Goal: Task Accomplishment & Management: Use online tool/utility

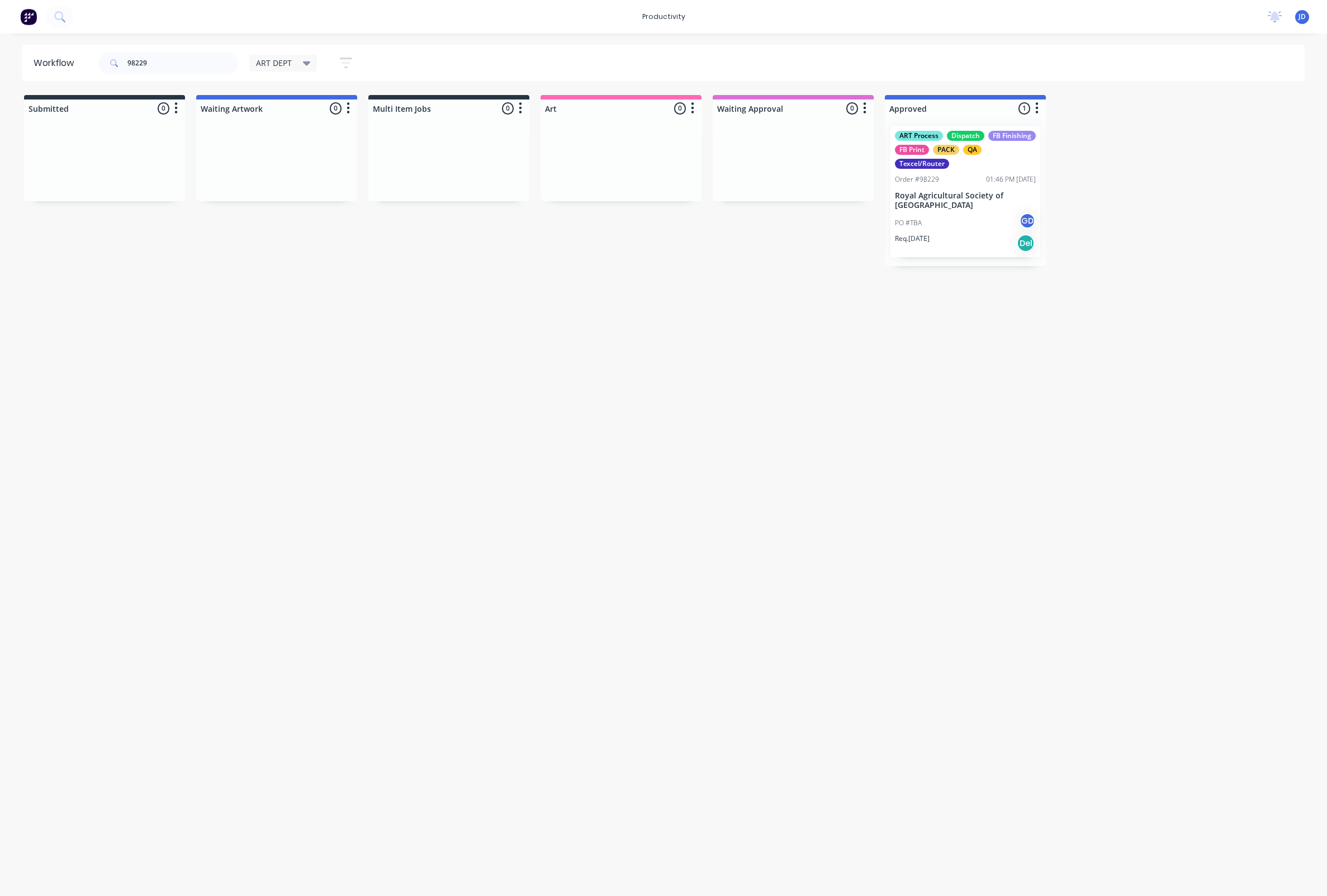
scroll to position [0, 3]
drag, startPoint x: 214, startPoint y: 54, endPoint x: 207, endPoint y: 57, distance: 7.6
click at [214, 54] on input "98229" at bounding box center [183, 64] width 111 height 22
drag, startPoint x: 199, startPoint y: 60, endPoint x: 75, endPoint y: 74, distance: 124.8
click at [75, 74] on header "Workflow 98229 ART DEPT Save new view None edit ART DEPT (Default) edit Banner …" at bounding box center [664, 63] width 1283 height 37
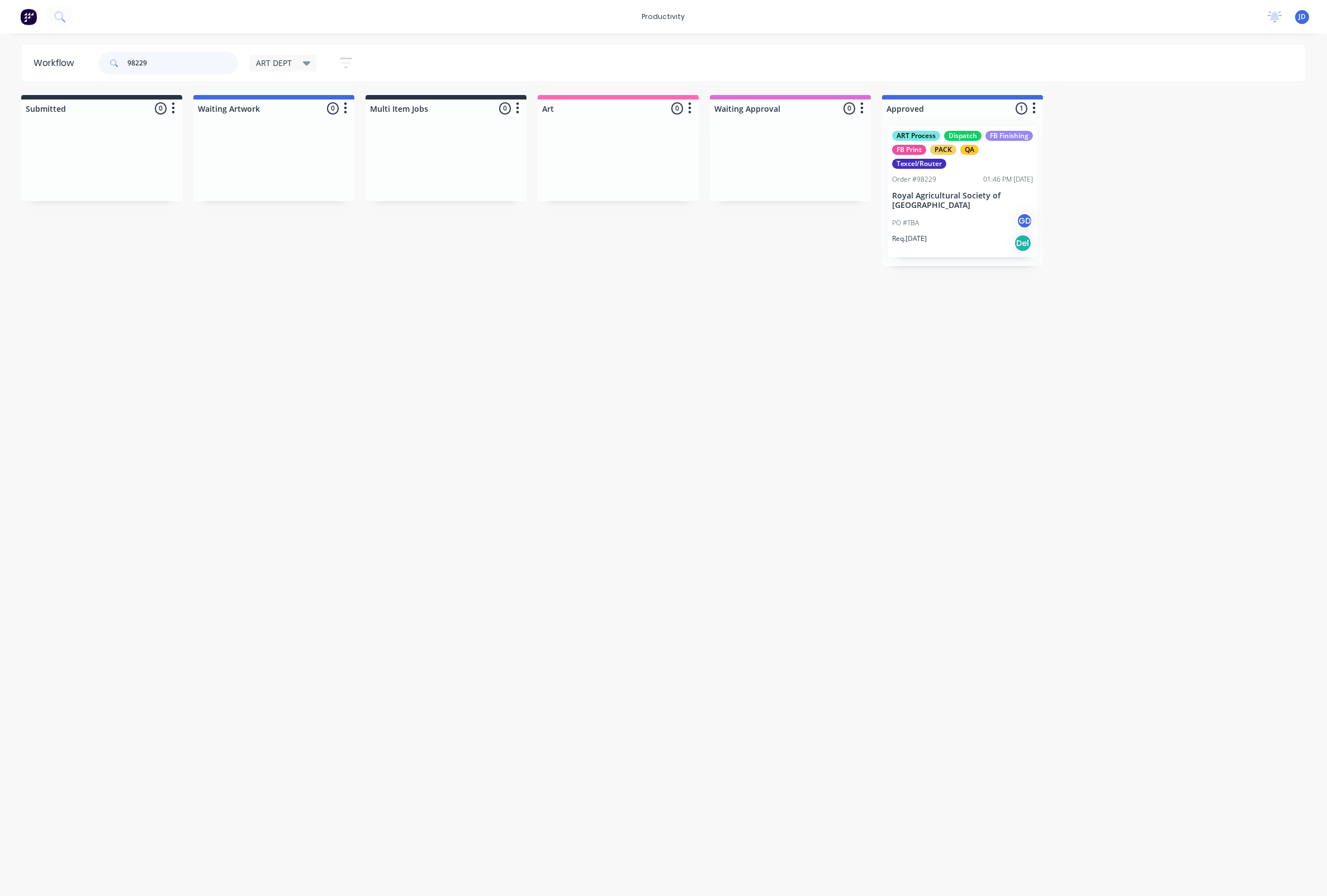
drag, startPoint x: 152, startPoint y: 66, endPoint x: 116, endPoint y: 63, distance: 36.1
click at [116, 63] on div "98229" at bounding box center [168, 64] width 140 height 22
type input "98232"
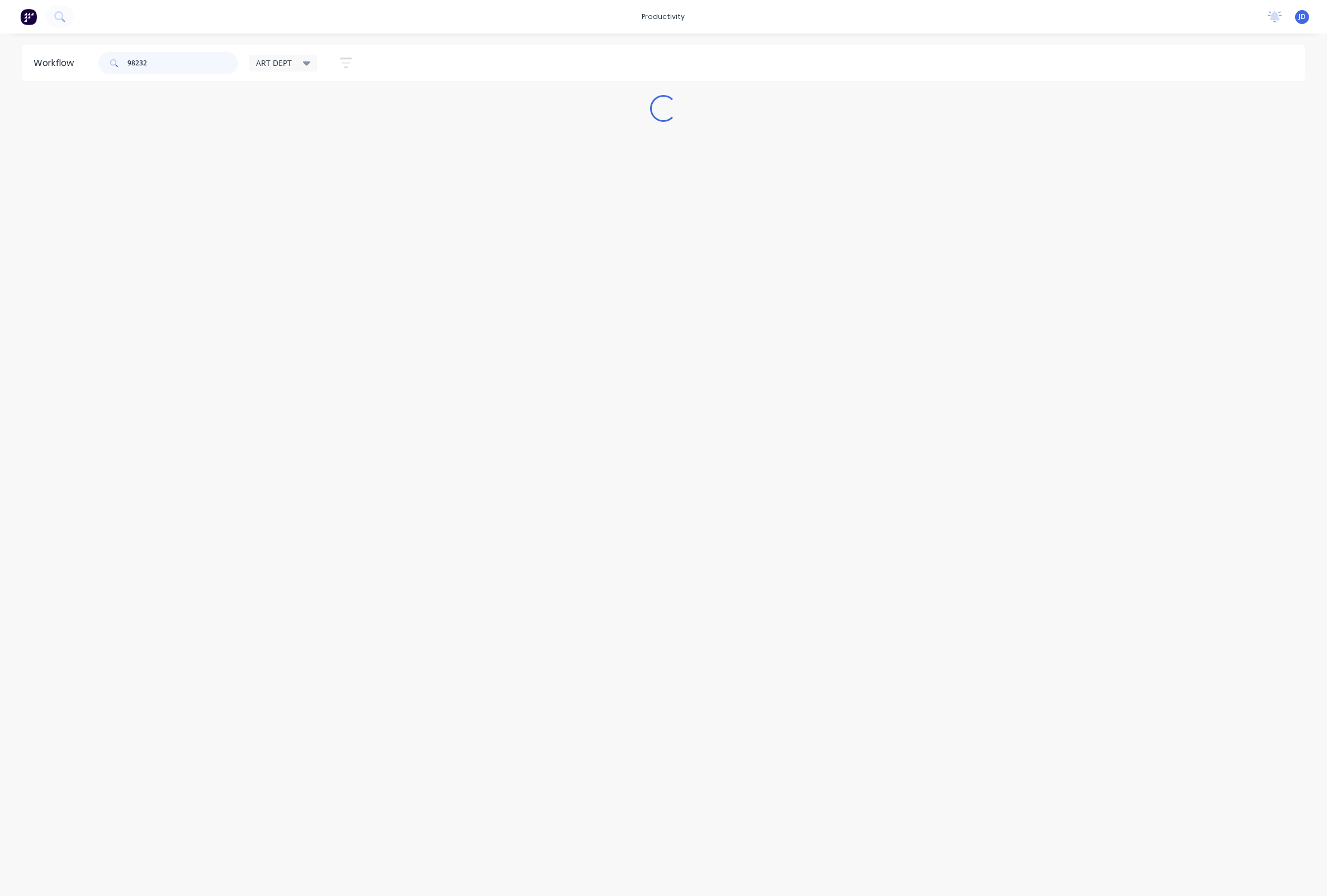
scroll to position [0, 0]
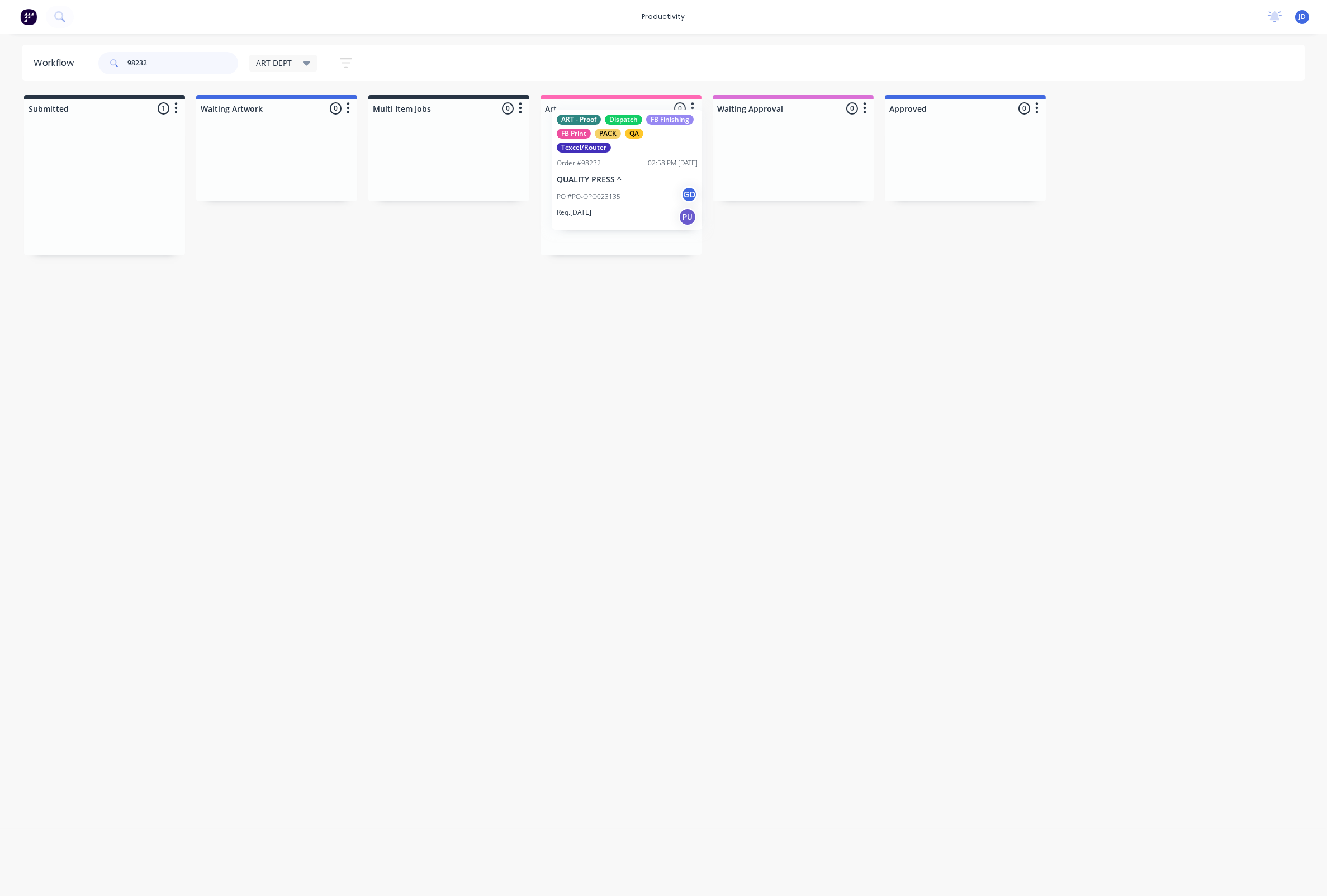
drag, startPoint x: 66, startPoint y: 212, endPoint x: 598, endPoint y: 195, distance: 532.3
click at [613, 204] on div "PO #PO-OPO023135 GD" at bounding box center [621, 213] width 140 height 22
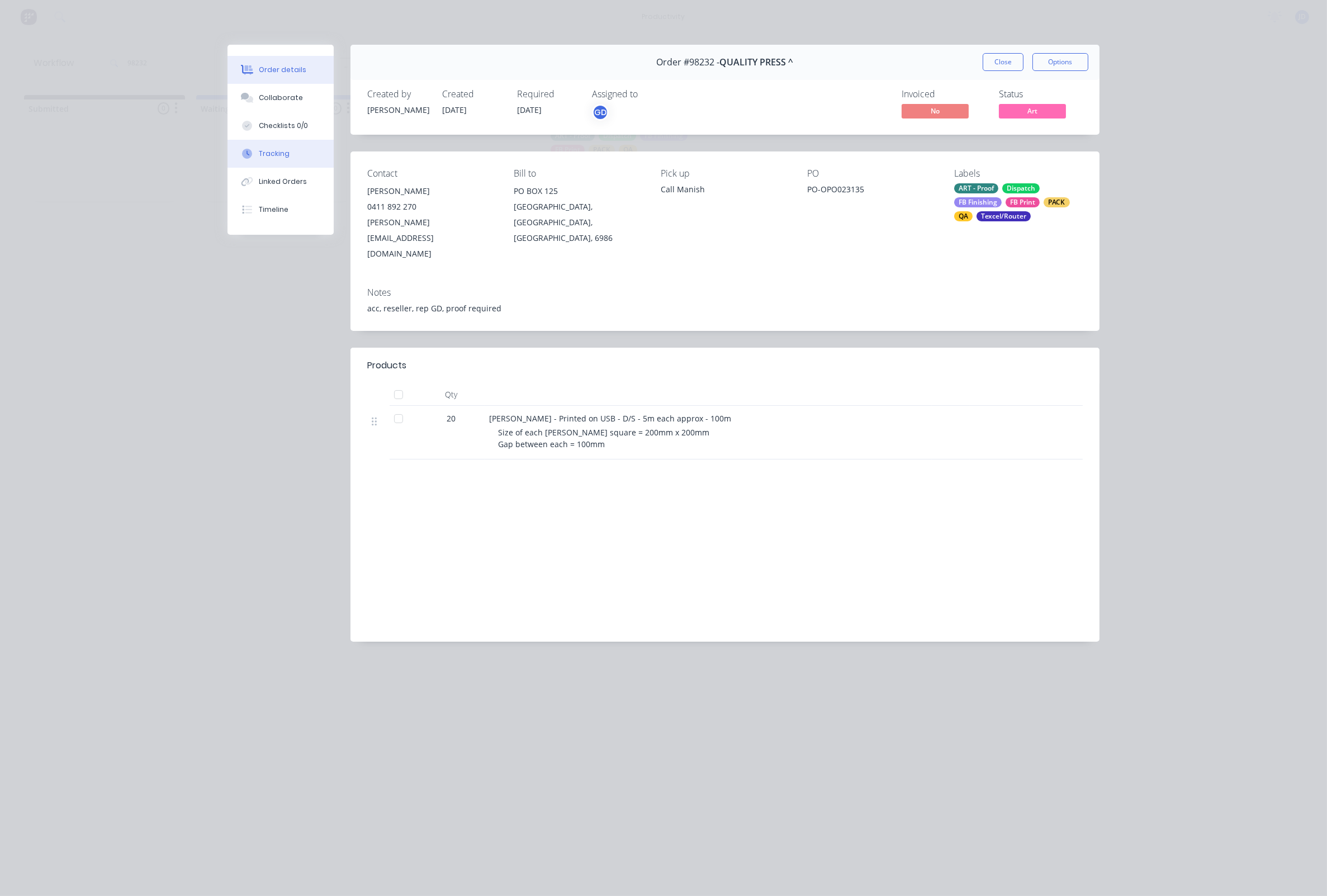
click at [261, 154] on div "Tracking" at bounding box center [273, 154] width 31 height 10
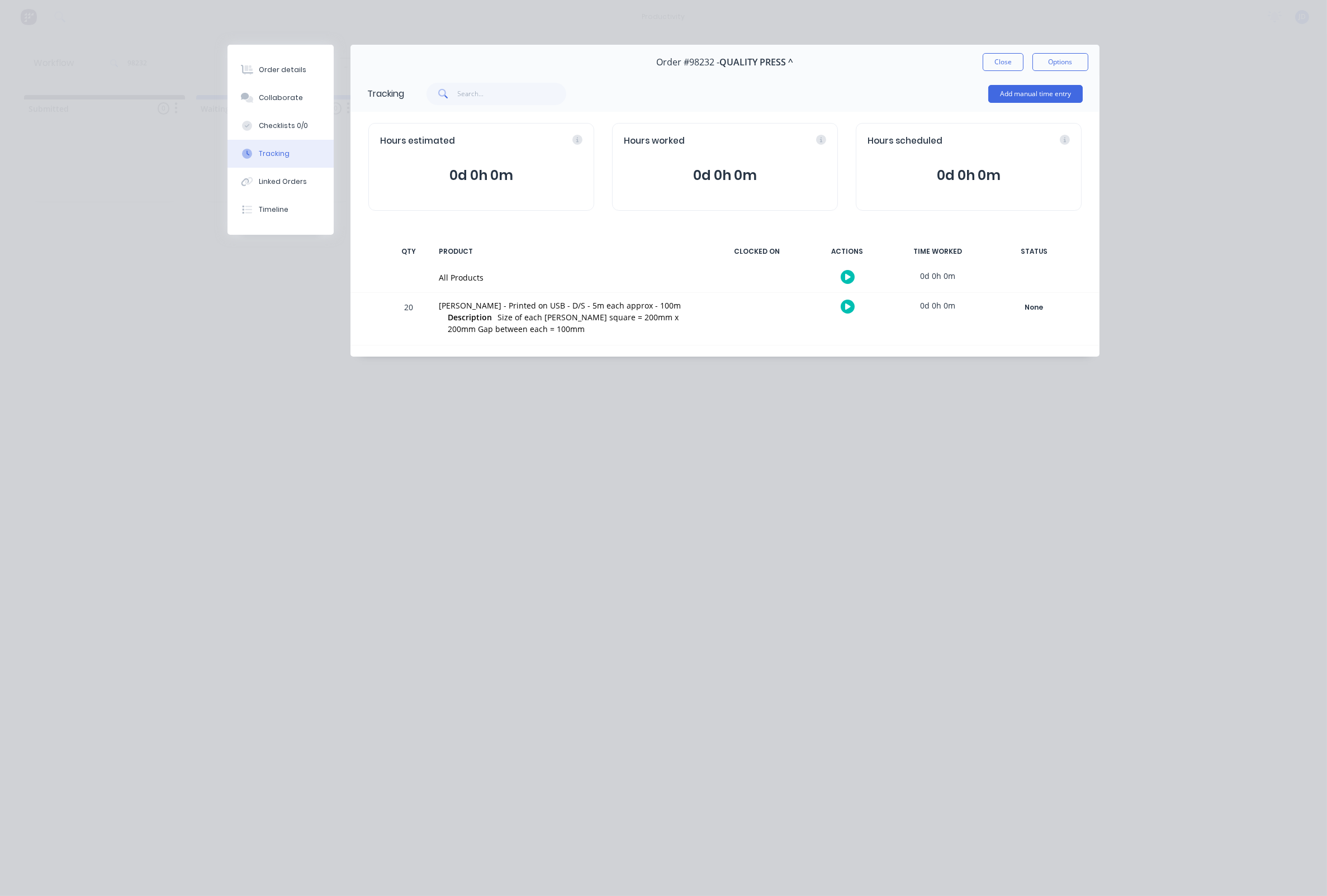
click at [847, 306] on icon at bounding box center [848, 306] width 6 height 7
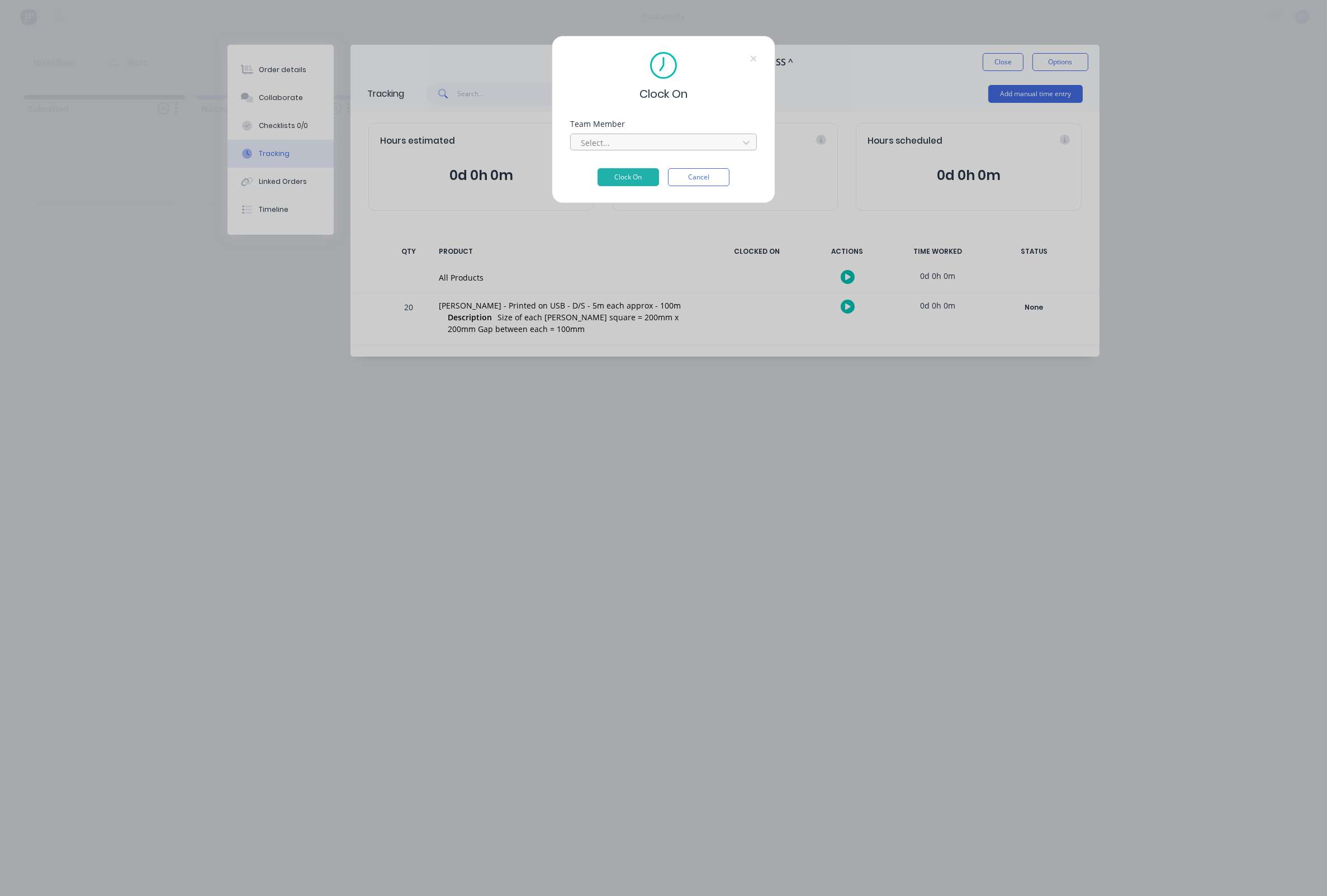
click at [591, 150] on div at bounding box center [656, 142] width 154 height 14
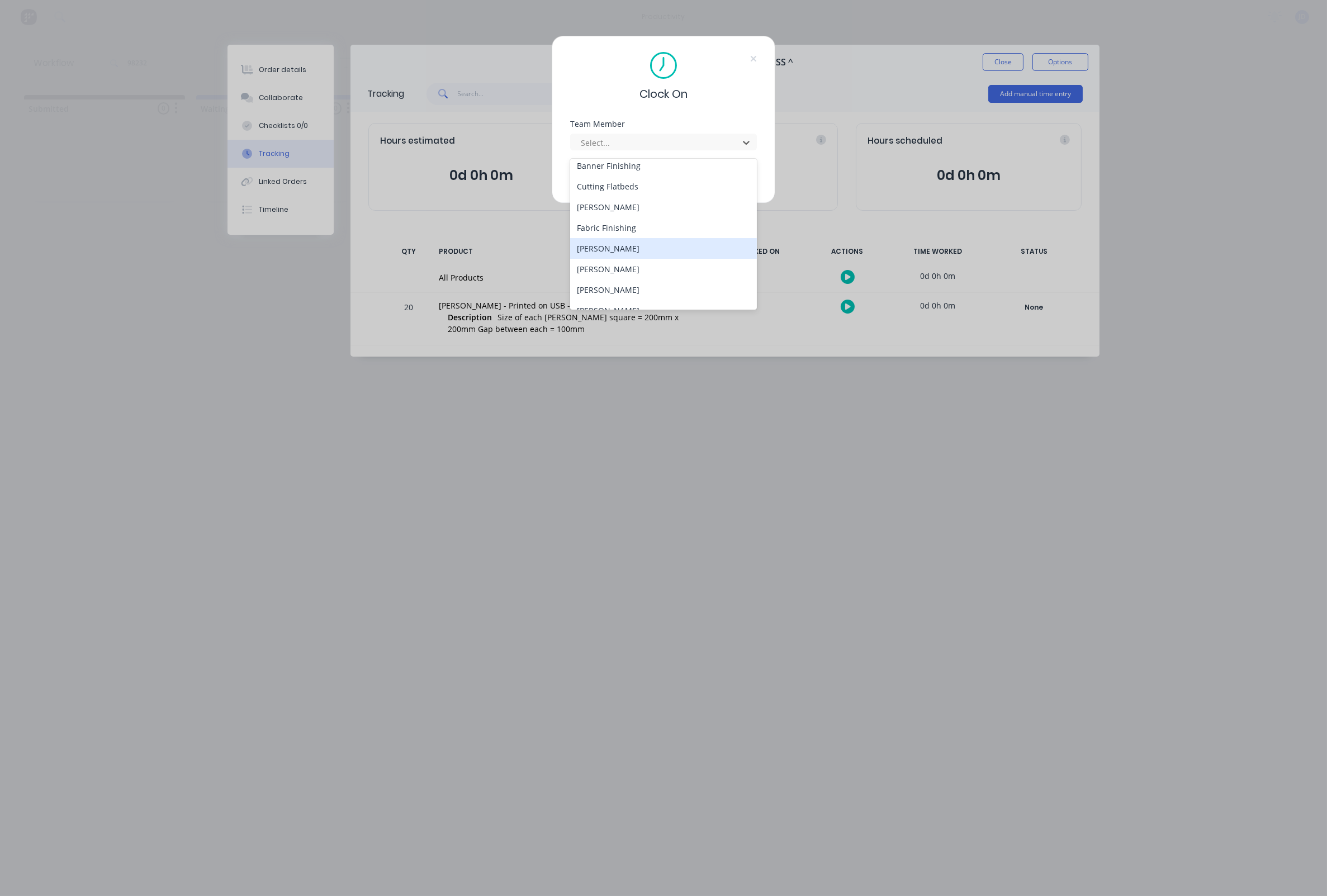
scroll to position [68, 0]
drag, startPoint x: 612, startPoint y: 255, endPoint x: 635, endPoint y: 189, distance: 69.9
click at [612, 257] on div "[PERSON_NAME]" at bounding box center [663, 268] width 186 height 21
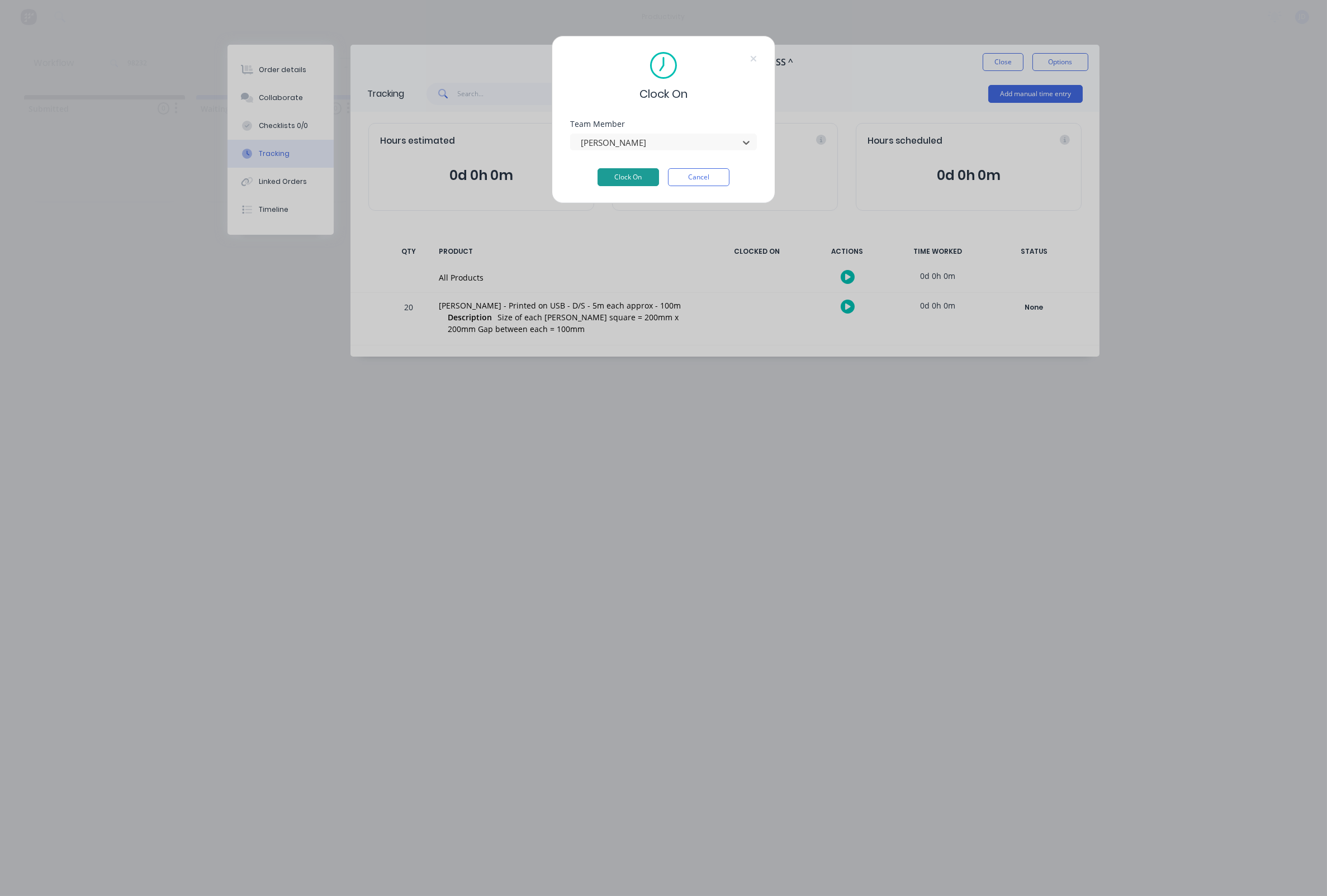
click at [640, 178] on button "Clock On" at bounding box center [628, 177] width 62 height 18
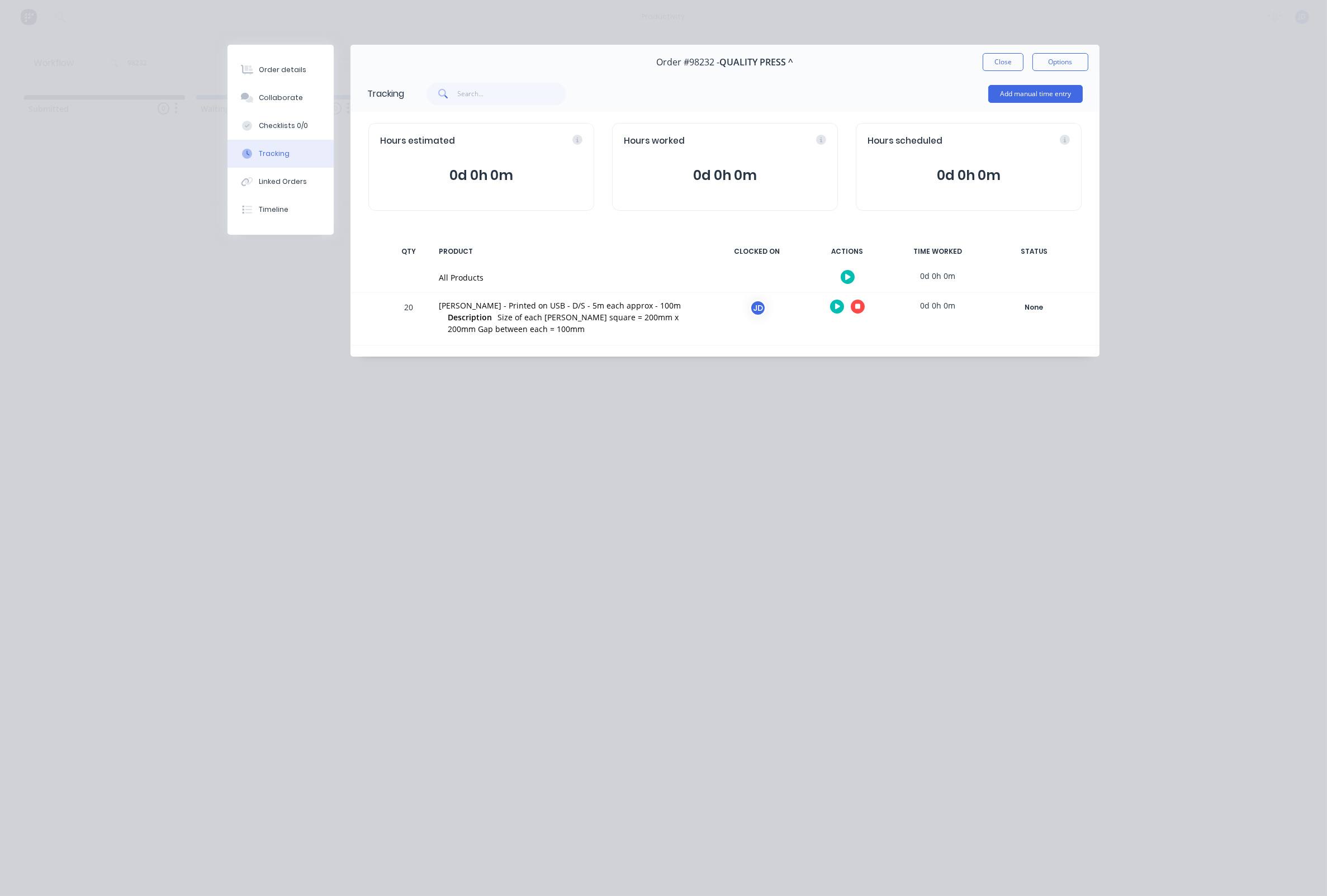
click at [857, 304] on icon at bounding box center [858, 307] width 6 height 6
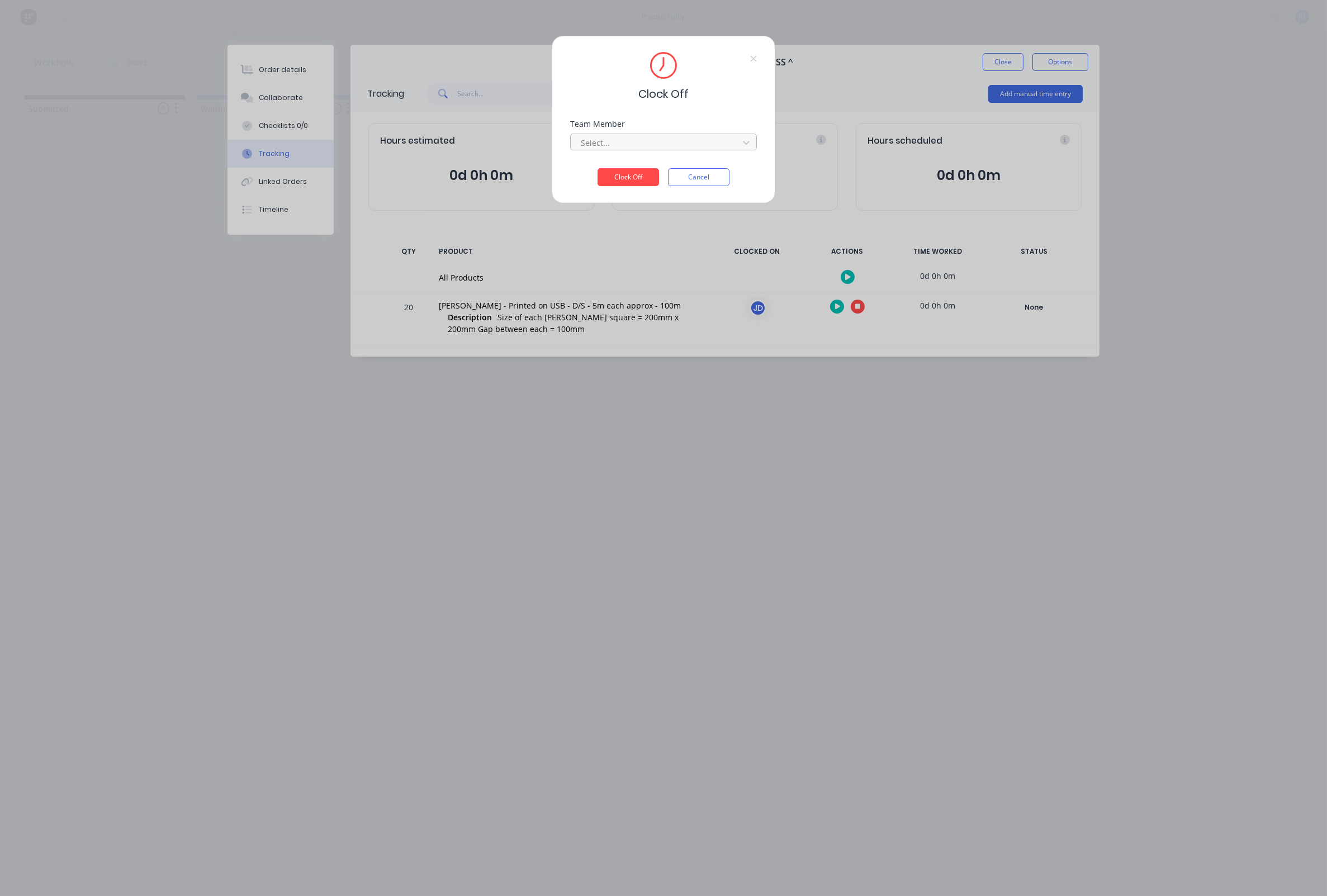
click at [623, 150] on div at bounding box center [656, 142] width 154 height 14
drag, startPoint x: 612, startPoint y: 172, endPoint x: 627, endPoint y: 177, distance: 15.8
click at [612, 172] on div "[PERSON_NAME]" at bounding box center [663, 171] width 186 height 21
drag, startPoint x: 630, startPoint y: 177, endPoint x: 728, endPoint y: 148, distance: 102.2
click at [630, 177] on button "Clock Off" at bounding box center [628, 177] width 62 height 18
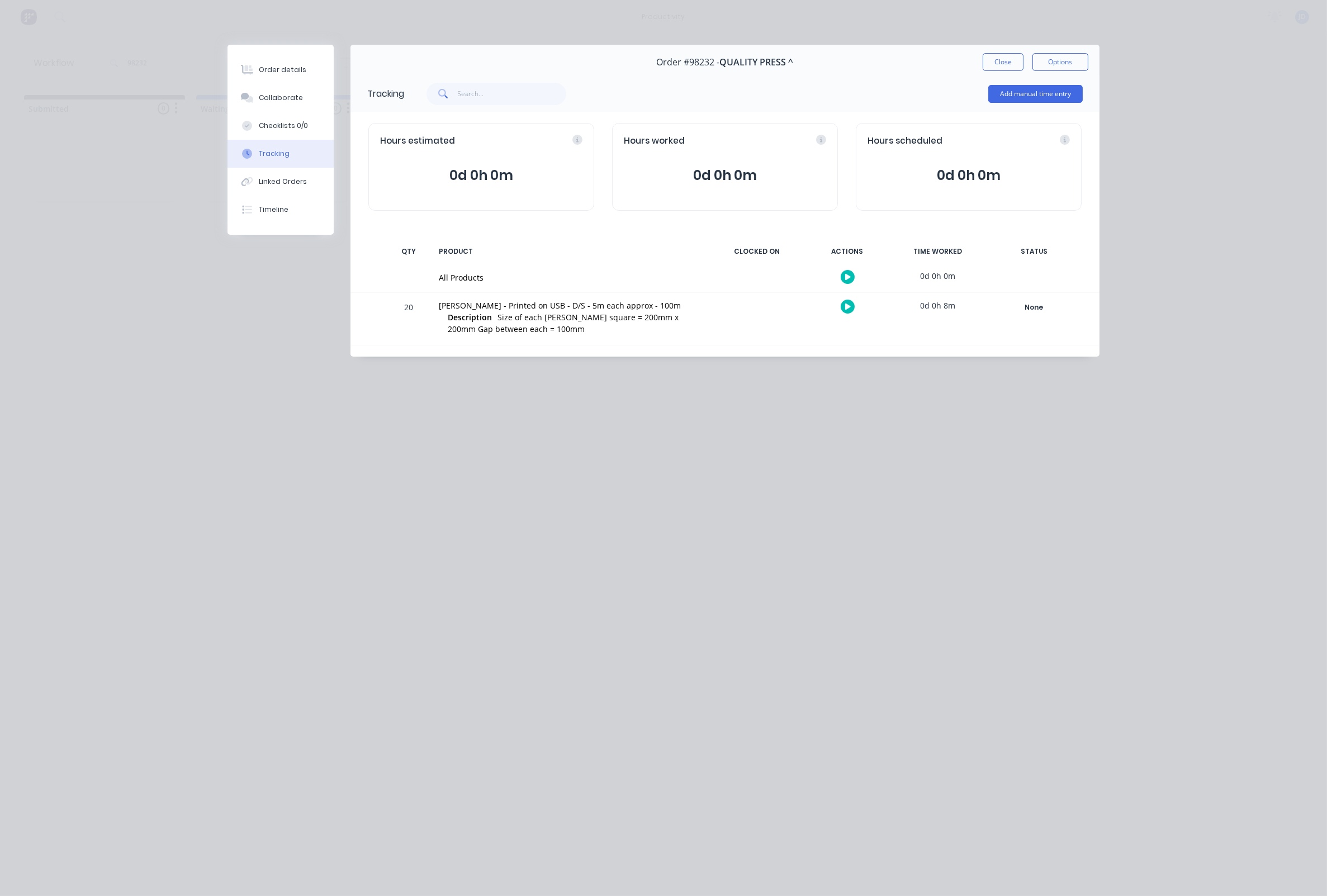
click at [1019, 60] on button "Close" at bounding box center [1003, 62] width 41 height 18
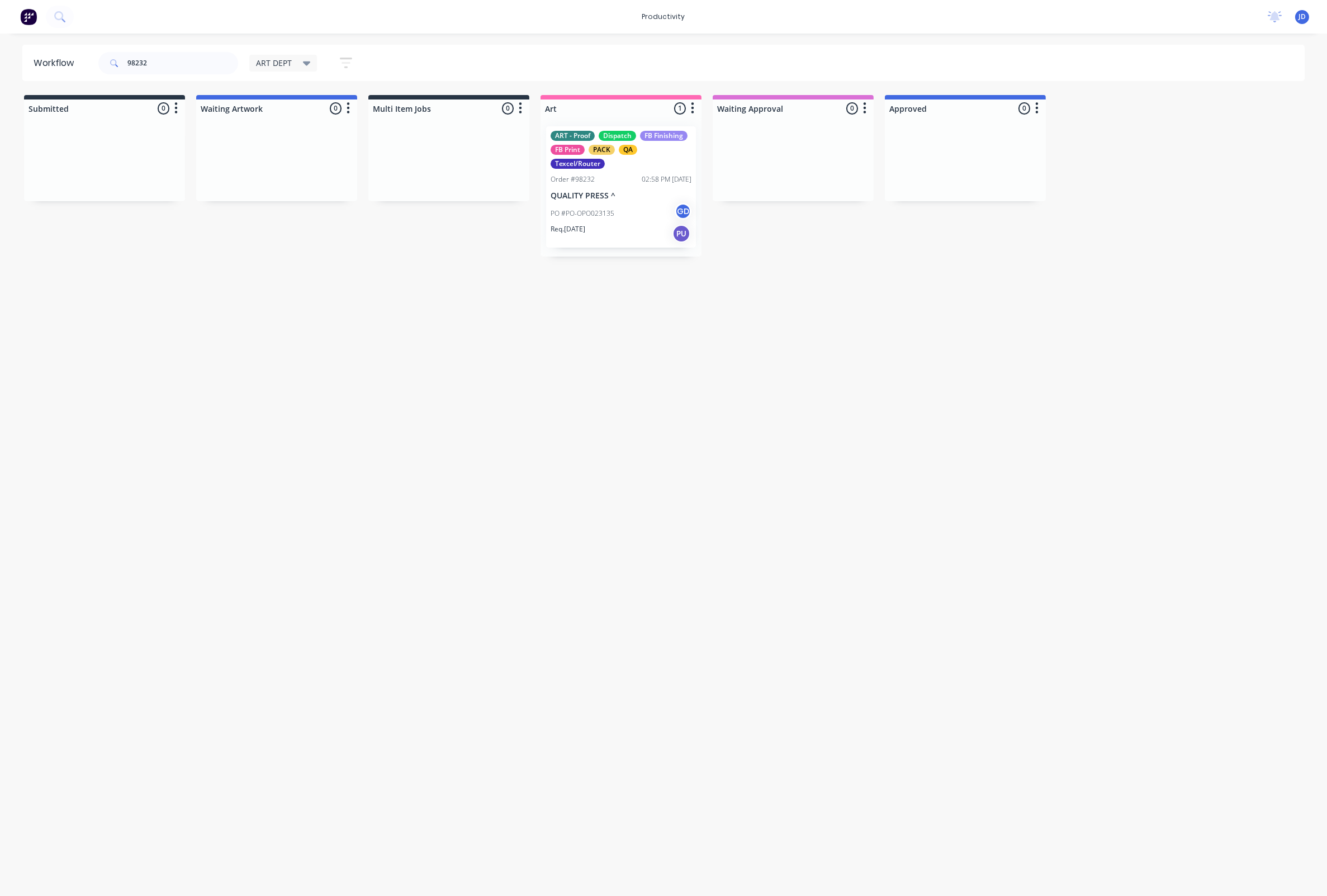
drag, startPoint x: 705, startPoint y: 125, endPoint x: 699, endPoint y: 129, distance: 7.2
